Goal: Task Accomplishment & Management: Manage account settings

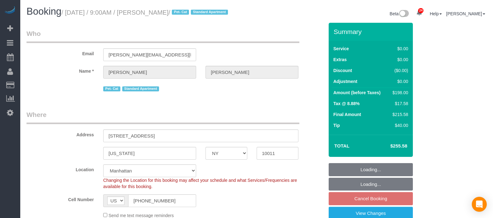
select select "NY"
select select "2"
select select "string:stripe-pm_1QWHCC4VGloSiKo7D7fErAN5"
select select "spot2"
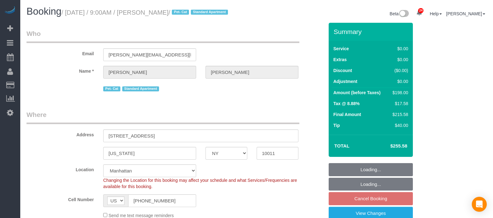
select select "number:57"
select select "number:72"
select select "number:14"
select select "number:6"
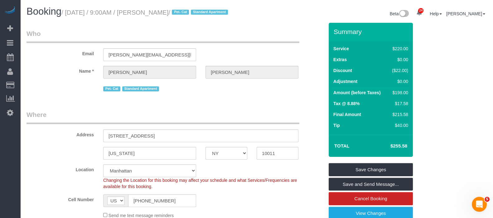
drag, startPoint x: 68, startPoint y: 12, endPoint x: 203, endPoint y: 20, distance: 134.8
click at [204, 11] on small "/ September 24, 2025 / 9:00AM / Christina Paxson / Pet- Cat Standard Apartment" at bounding box center [145, 12] width 169 height 7
copy small "September 24, 2025 / 9:00AM / Christina Paxson"
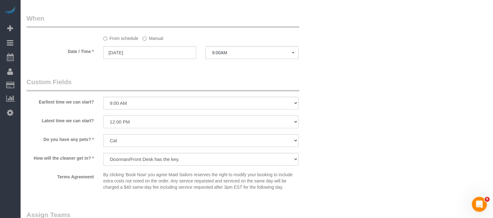
scroll to position [741, 0]
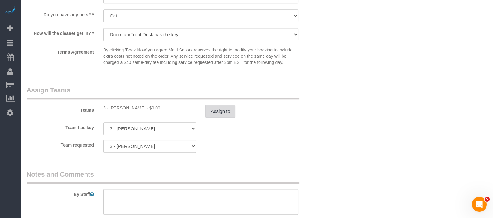
click at [212, 118] on button "Assign to" at bounding box center [221, 111] width 30 height 13
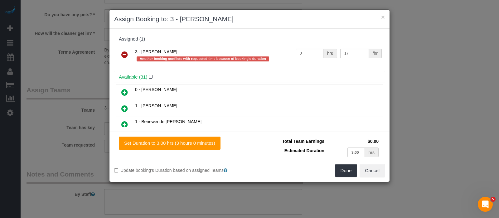
click at [125, 53] on icon at bounding box center [124, 54] width 7 height 7
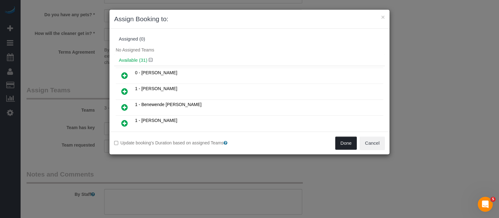
click at [344, 141] on button "Done" at bounding box center [347, 143] width 22 height 13
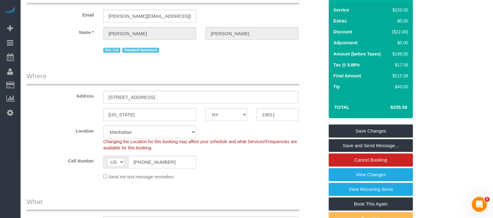
scroll to position [78, 0]
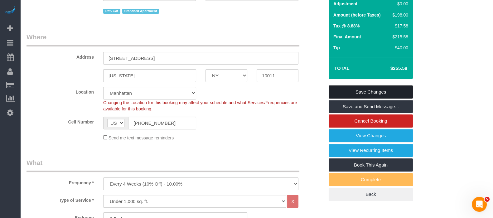
click at [364, 95] on link "Save Changes" at bounding box center [371, 92] width 84 height 13
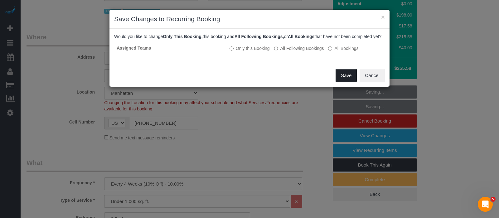
drag, startPoint x: 351, startPoint y: 82, endPoint x: 389, endPoint y: 101, distance: 42.7
click at [351, 81] on button "Save" at bounding box center [346, 75] width 21 height 13
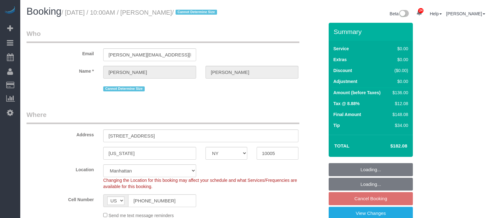
select select "NY"
select select "1"
select select "number:58"
select select "number:76"
select select "number:15"
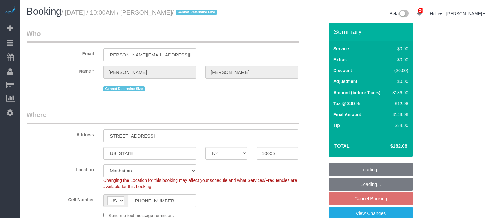
select select "number:6"
select select "spot63"
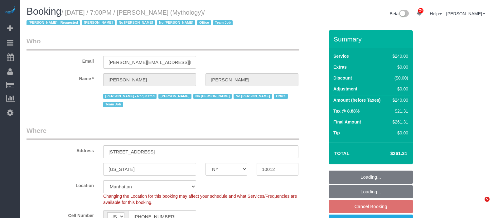
select select "NY"
select select "2"
select select "120"
select select "number:89"
select select "number:90"
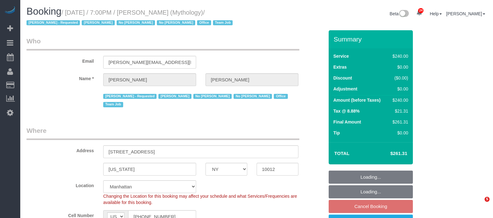
select select "number:15"
select select "number:7"
select select "spot72"
